Goal: Find specific page/section: Find specific page/section

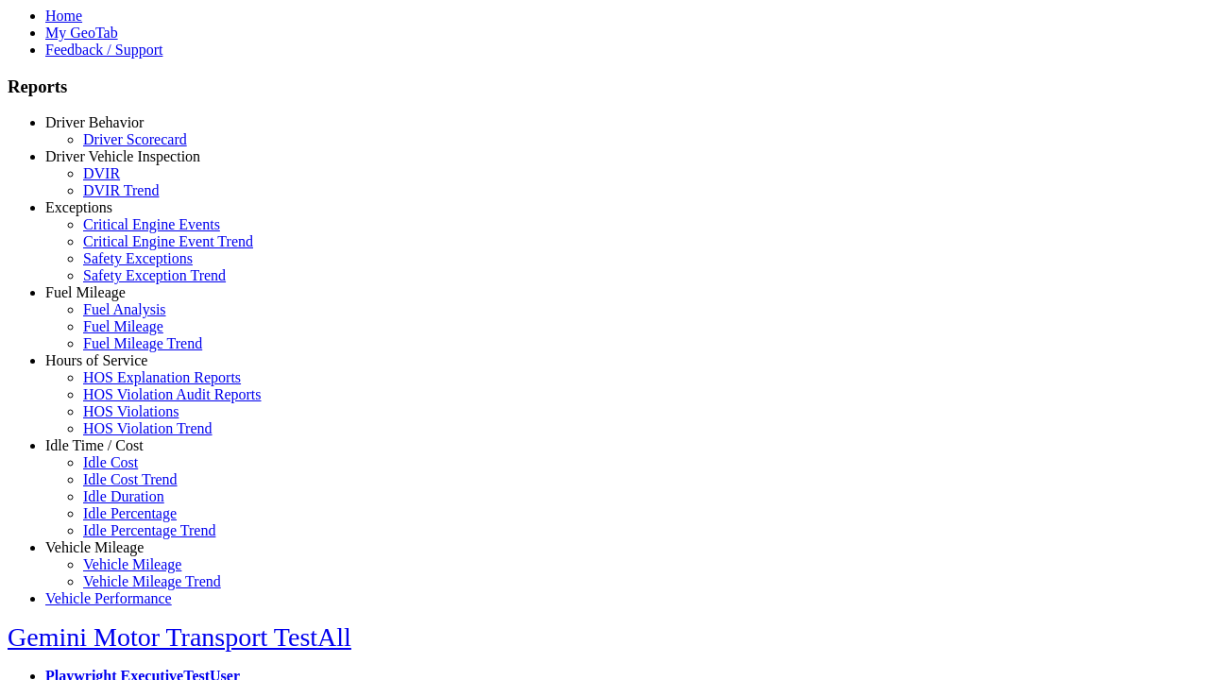
click at [109, 453] on link "Idle Time / Cost" at bounding box center [94, 445] width 98 height 16
click at [123, 470] on link "Idle Cost" at bounding box center [110, 462] width 55 height 16
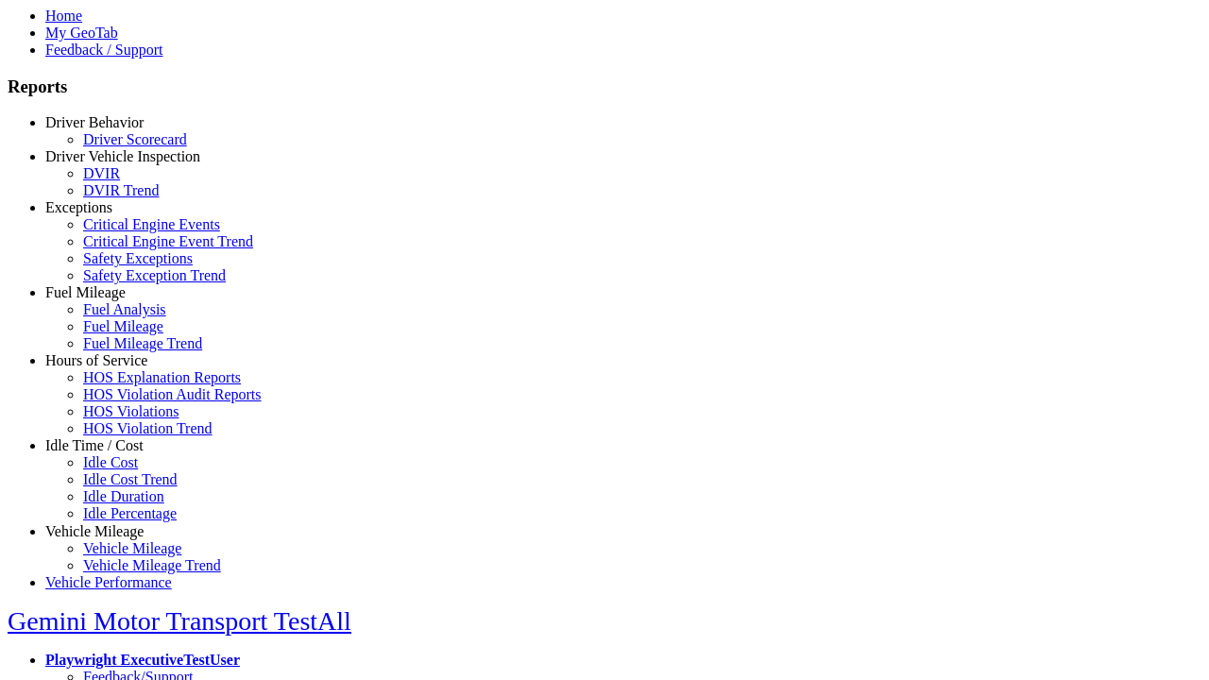
scroll to position [6, 0]
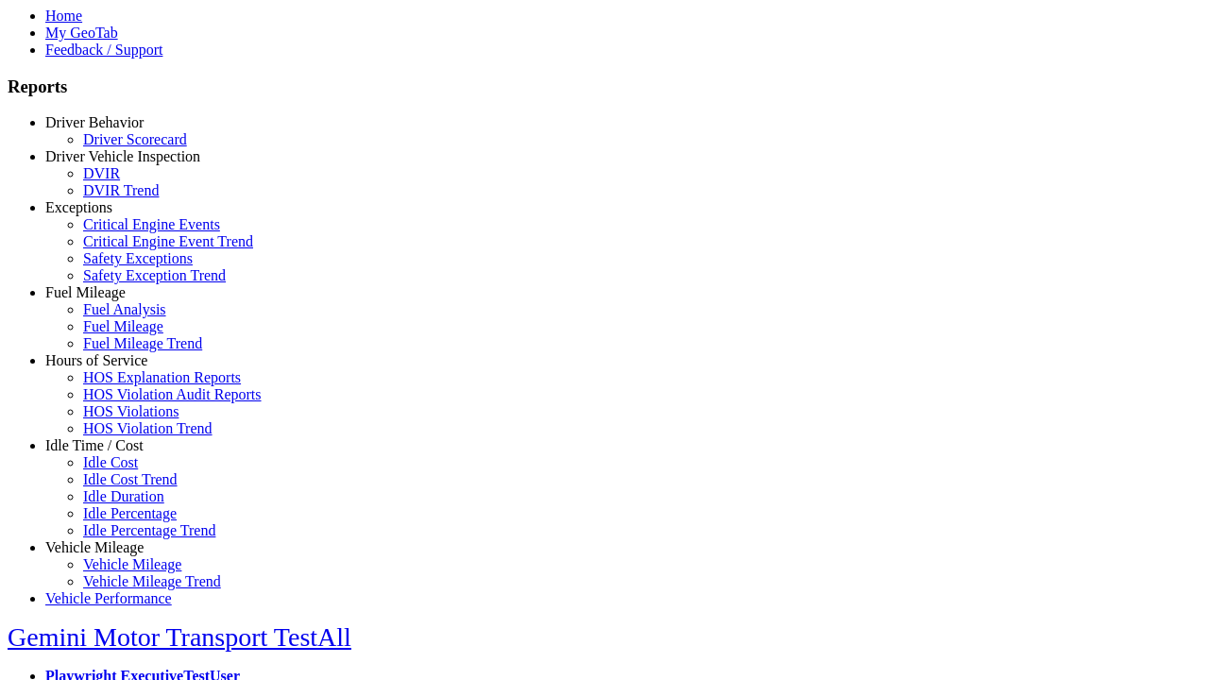
type input "**********"
